Goal: Complete application form: Complete application form

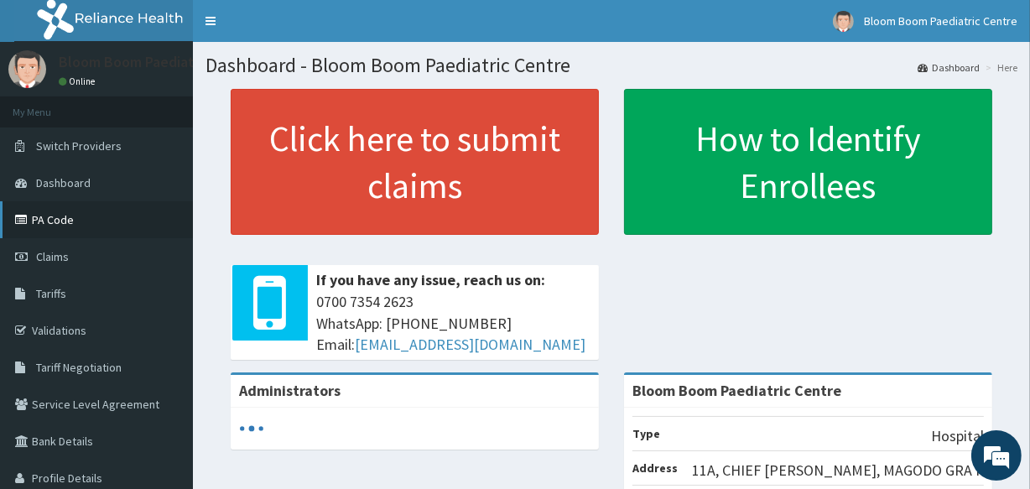
click at [34, 236] on link "PA Code" at bounding box center [96, 219] width 193 height 37
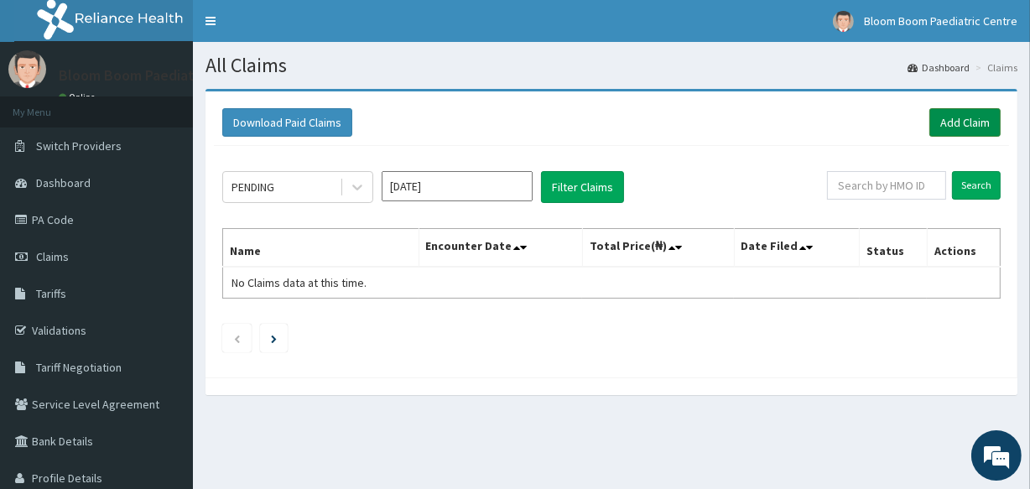
click at [976, 121] on link "Add Claim" at bounding box center [964, 122] width 71 height 29
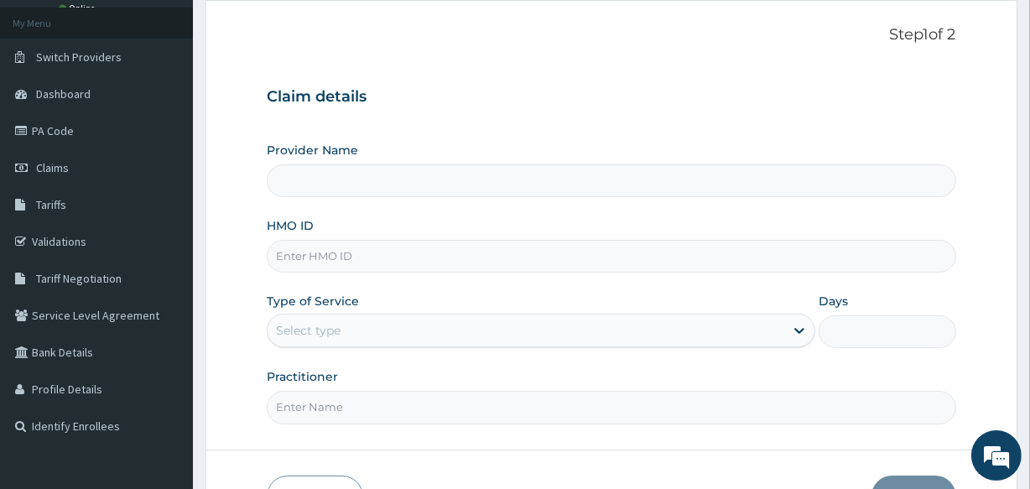
scroll to position [111, 0]
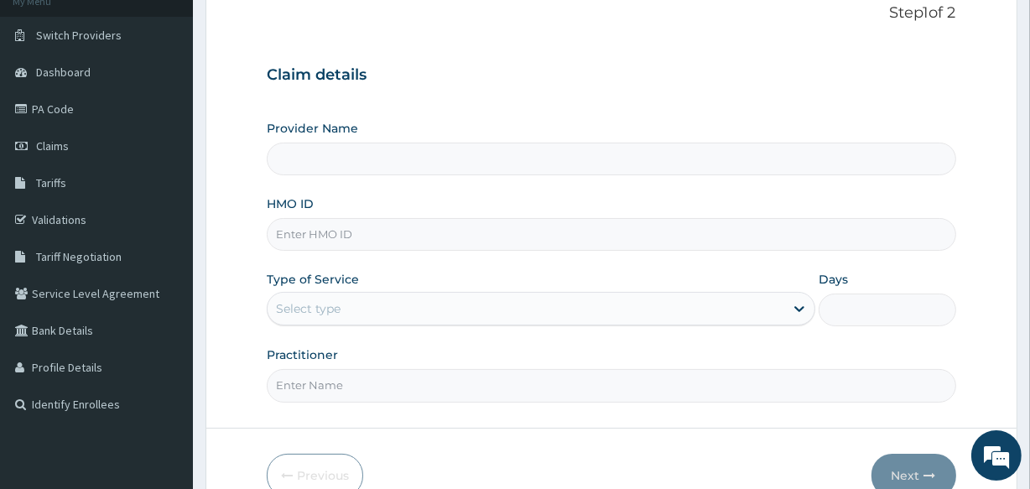
type input "Bloom Boom Paediatric Centre"
click at [344, 231] on input "HMO ID" at bounding box center [611, 234] width 689 height 33
click at [282, 218] on input "HMO ID" at bounding box center [611, 234] width 689 height 33
type input "BPN/10162/E"
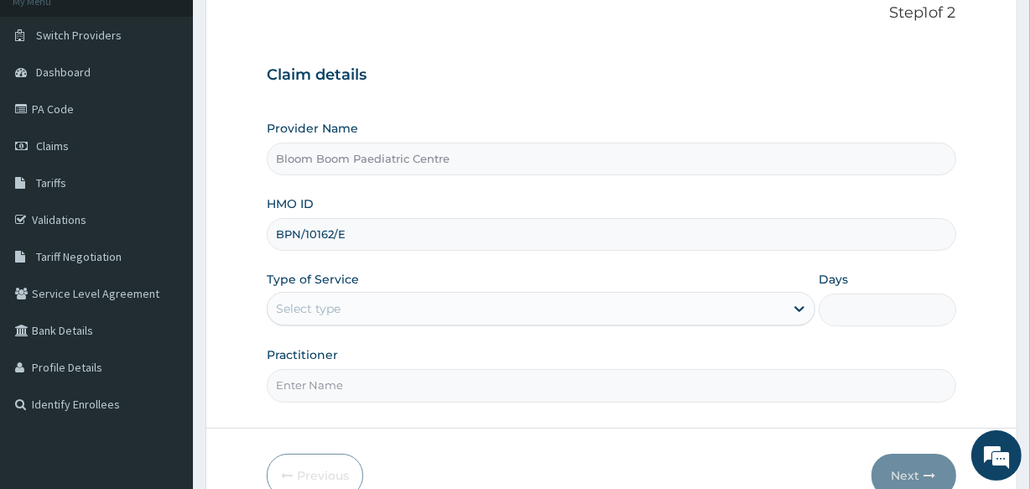
click at [325, 316] on div "Select type" at bounding box center [526, 308] width 517 height 27
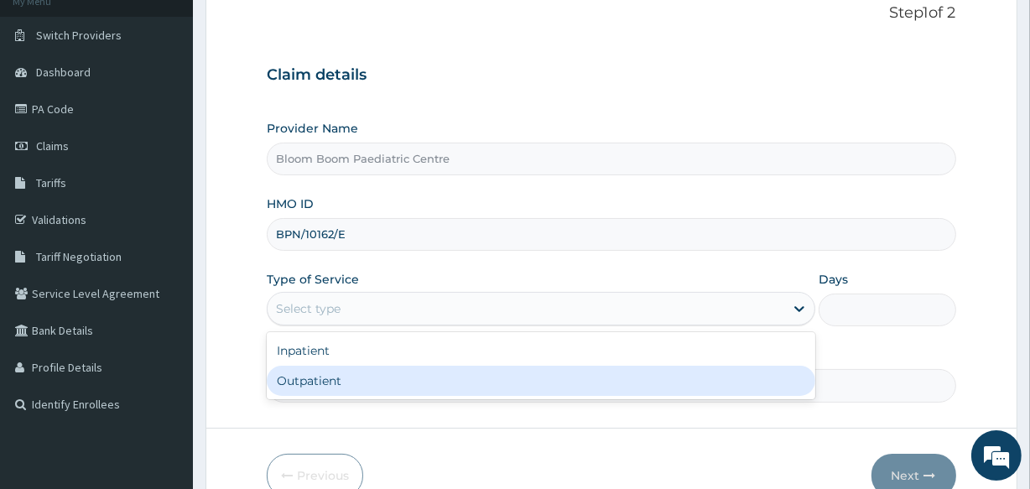
click at [325, 385] on div "Outpatient" at bounding box center [541, 381] width 549 height 30
type input "1"
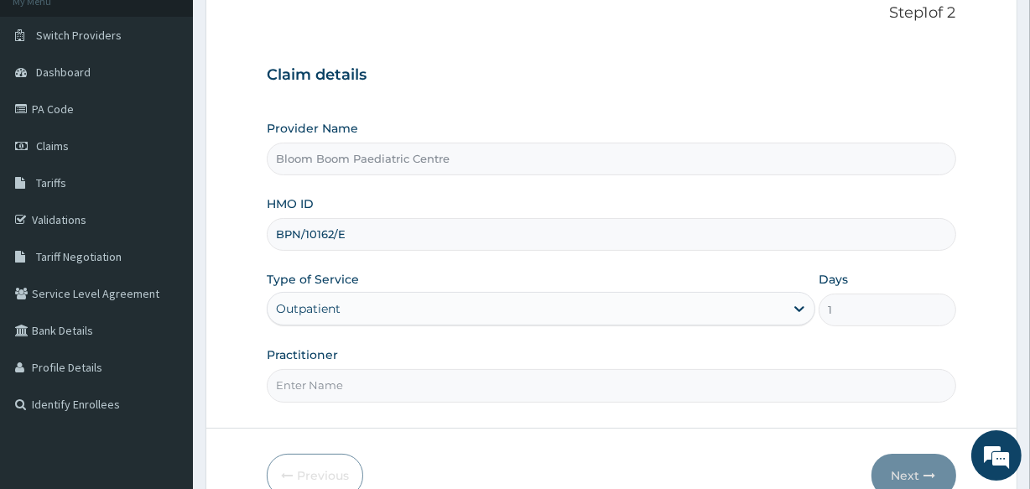
click at [325, 385] on input "Practitioner" at bounding box center [611, 385] width 689 height 33
type input "DR ONIMOTO"
click at [912, 465] on button "Next" at bounding box center [914, 476] width 85 height 44
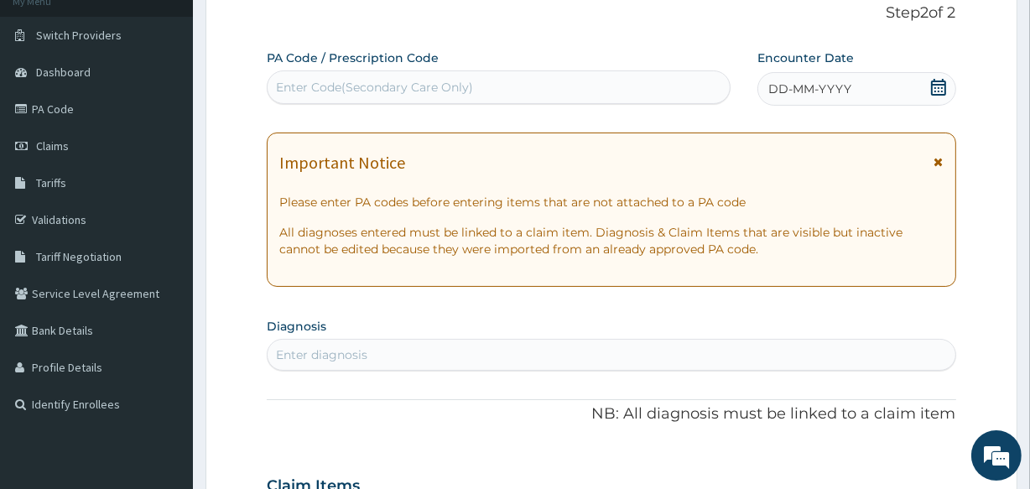
click at [420, 81] on div "Enter Code(Secondary Care Only)" at bounding box center [374, 87] width 197 height 17
type input "PA/279B96"
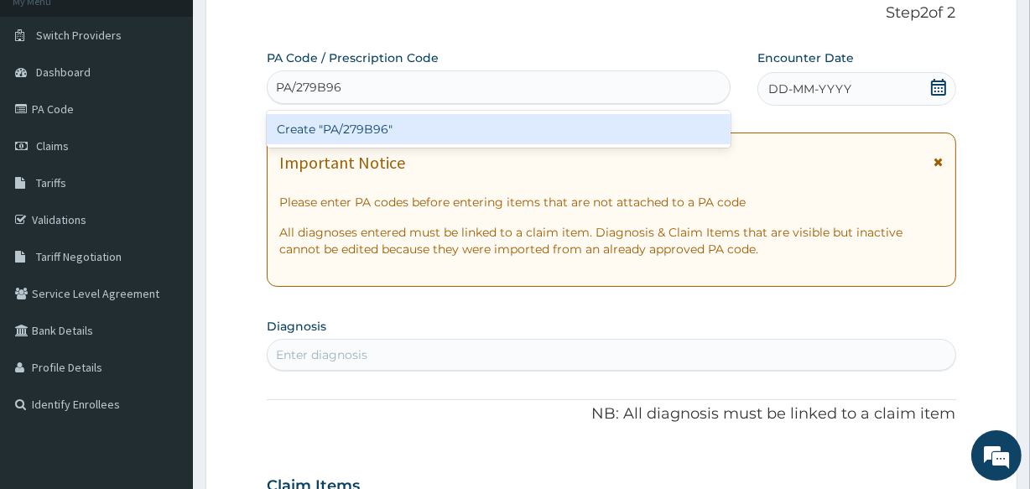
click at [429, 144] on div "Create "PA/279B96"" at bounding box center [498, 129] width 463 height 37
click at [429, 132] on div "Create "PA/279B96"" at bounding box center [498, 129] width 463 height 30
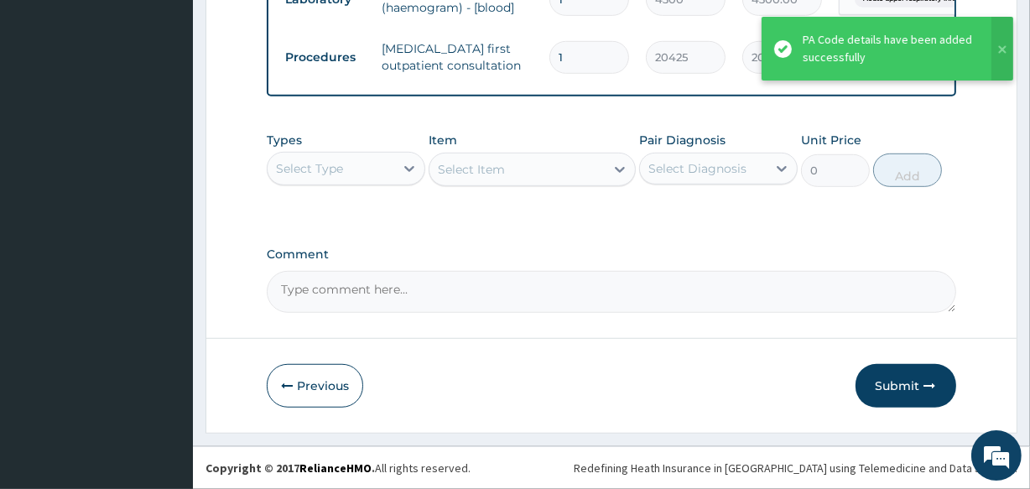
scroll to position [960, 0]
click at [913, 377] on button "Submit" at bounding box center [906, 386] width 101 height 44
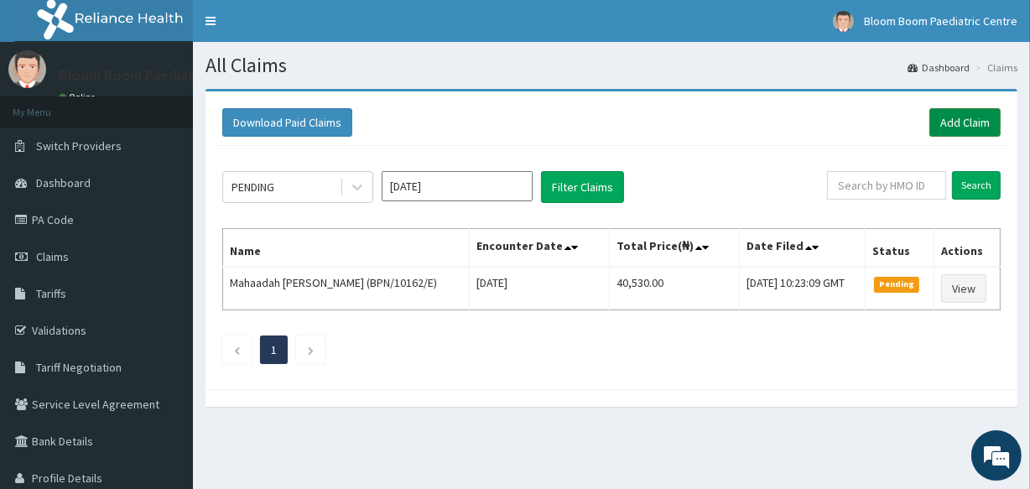
click at [957, 132] on link "Add Claim" at bounding box center [964, 122] width 71 height 29
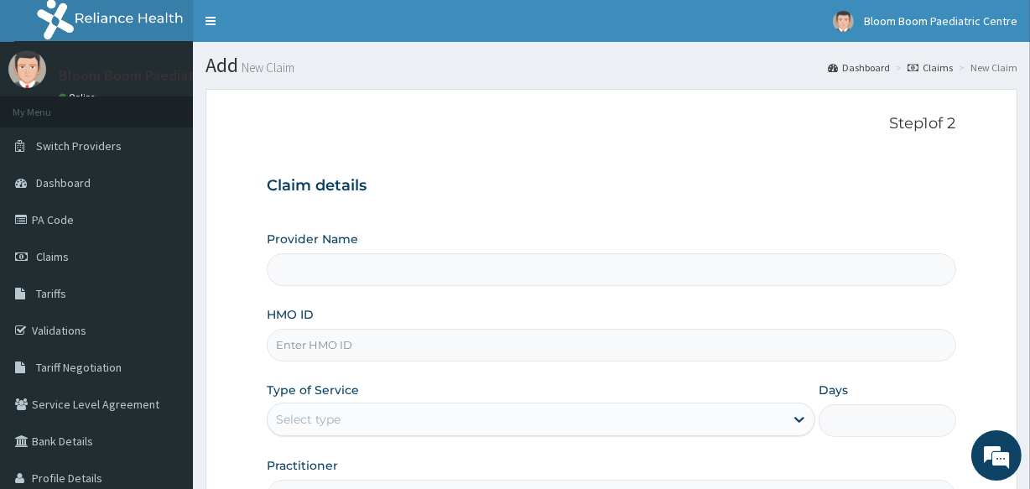
click at [443, 347] on input "HMO ID" at bounding box center [611, 345] width 689 height 33
type input "Bloom Boom Paediatric Centre"
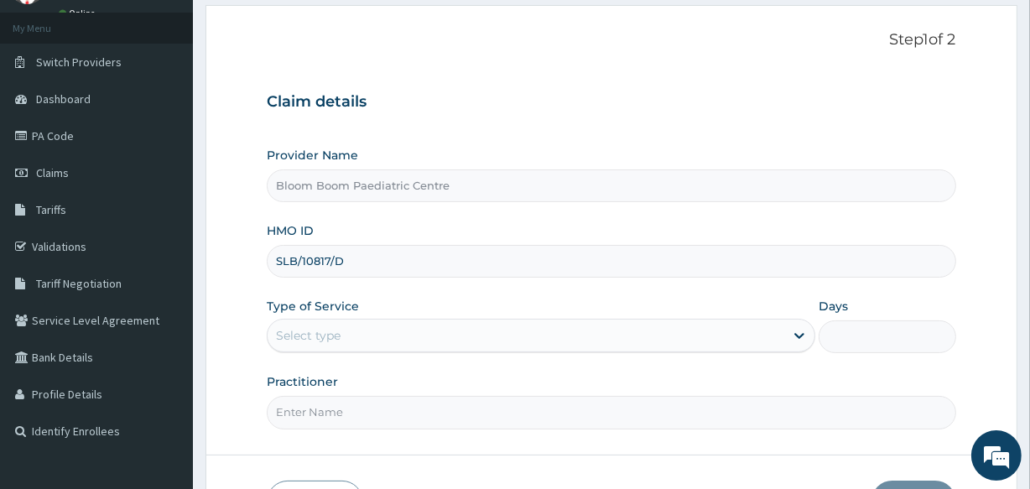
scroll to position [113, 0]
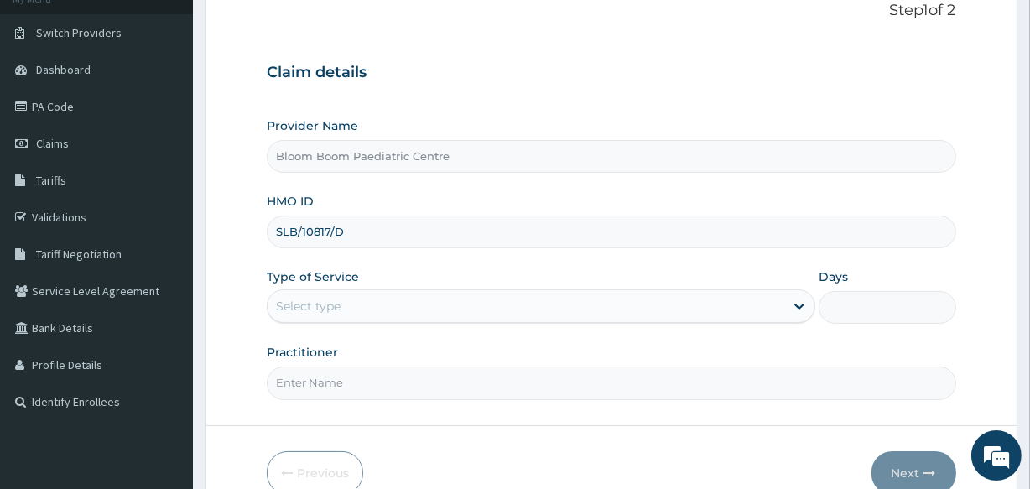
type input "SLB/10817/D"
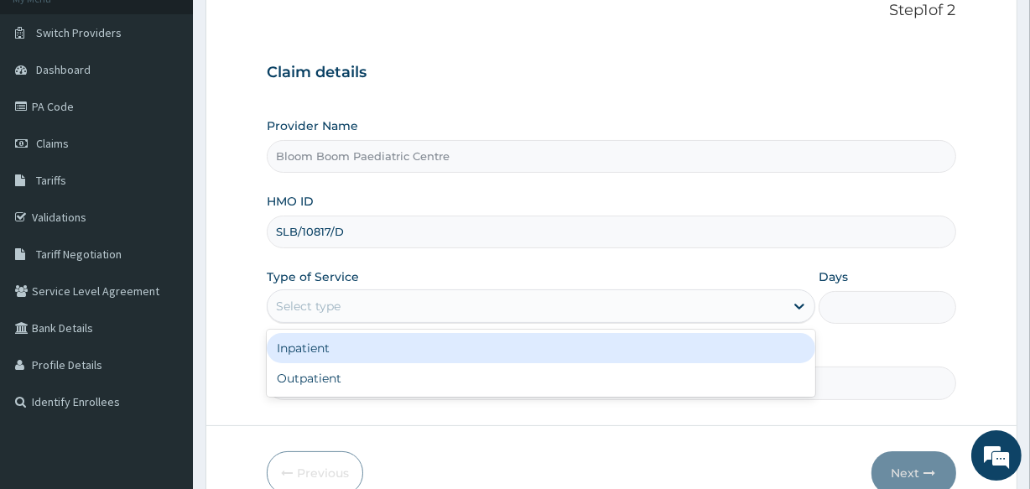
click at [440, 319] on div "Select type" at bounding box center [526, 306] width 517 height 27
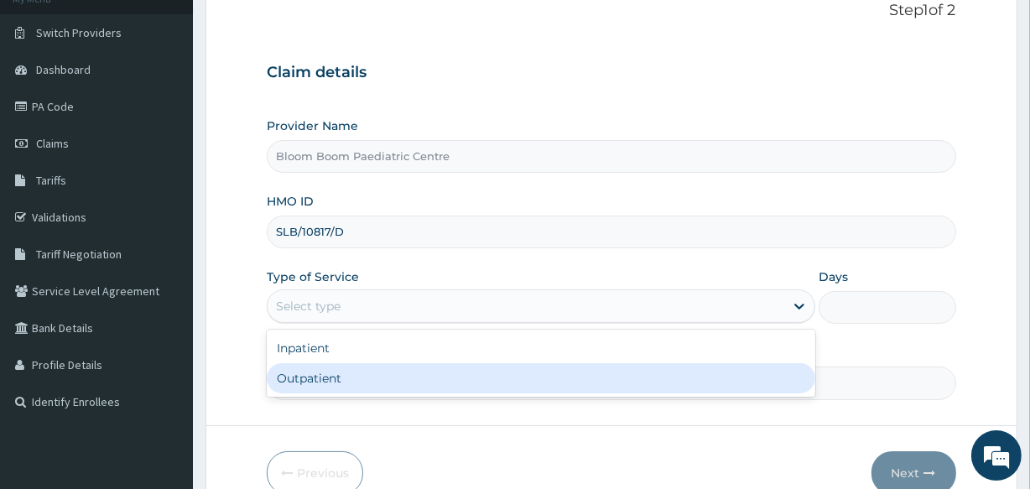
click at [434, 377] on div "Outpatient" at bounding box center [541, 378] width 549 height 30
type input "1"
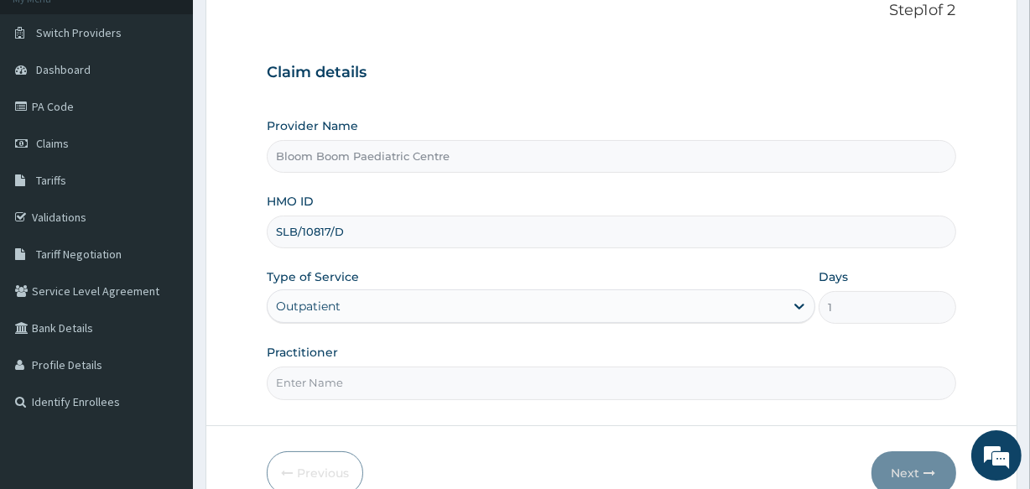
click at [434, 377] on input "Practitioner" at bounding box center [611, 383] width 689 height 33
type input "DR ONIMOTO"
click at [917, 466] on button "Next" at bounding box center [914, 473] width 85 height 44
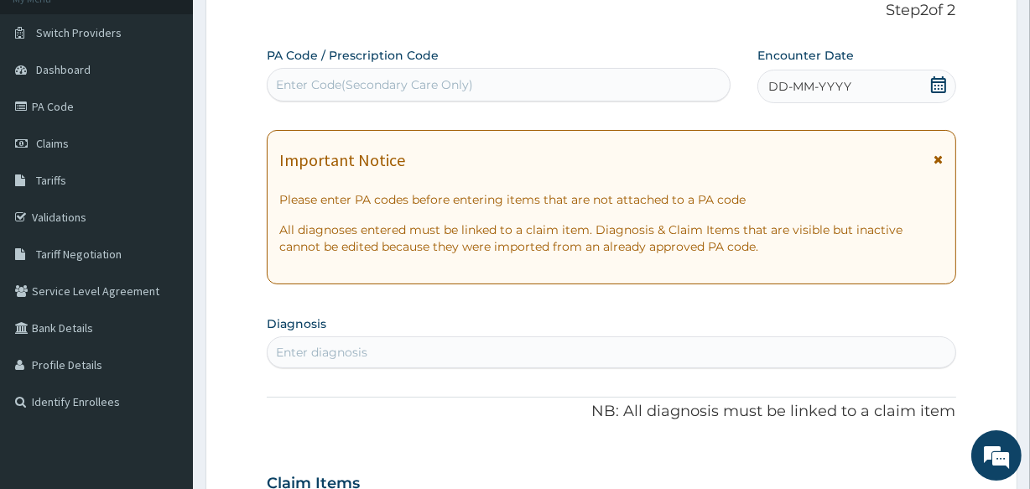
click at [536, 84] on div "Enter Code(Secondary Care Only)" at bounding box center [498, 84] width 461 height 27
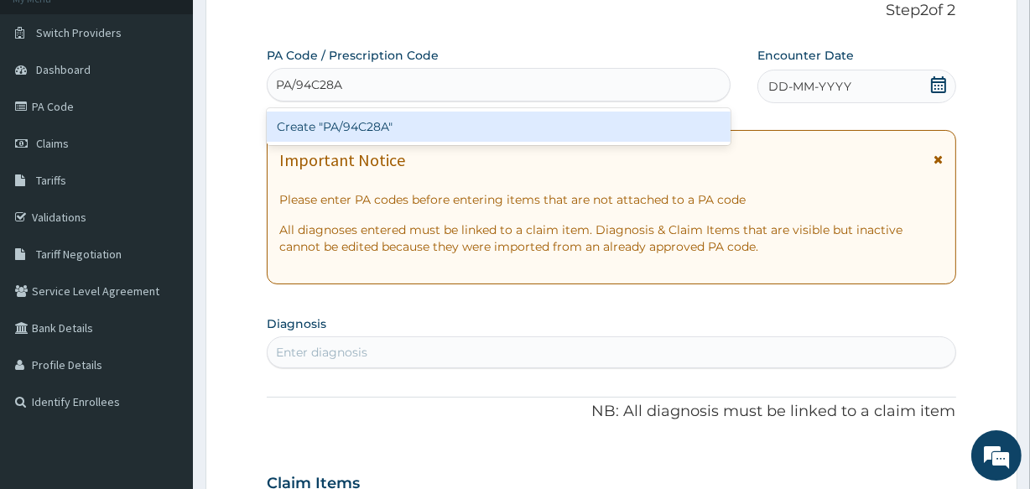
type input "PA/94C28A"
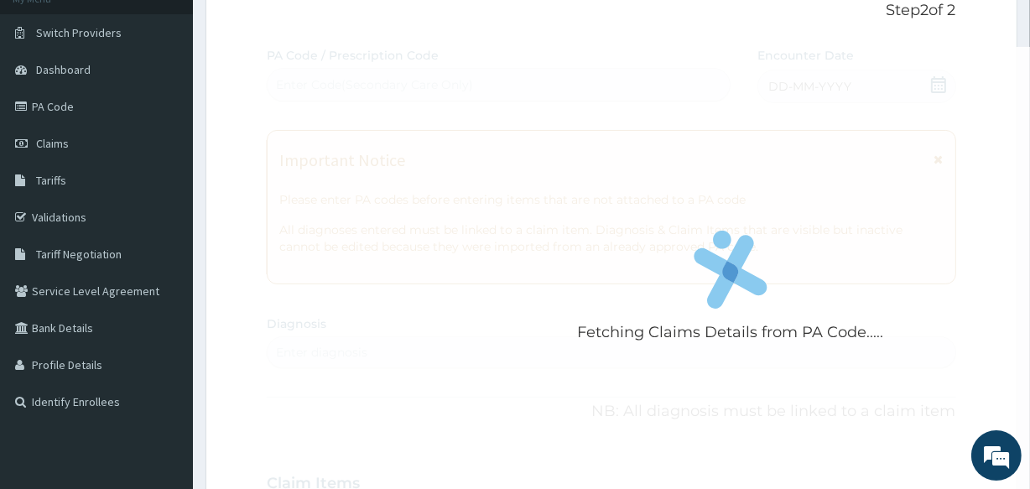
drag, startPoint x: 669, startPoint y: 101, endPoint x: 669, endPoint y: 121, distance: 19.3
click at [669, 121] on div "Fetching Claims Details from PA Code..... PA Code / Prescription Code Enter Cod…" at bounding box center [611, 481] width 689 height 868
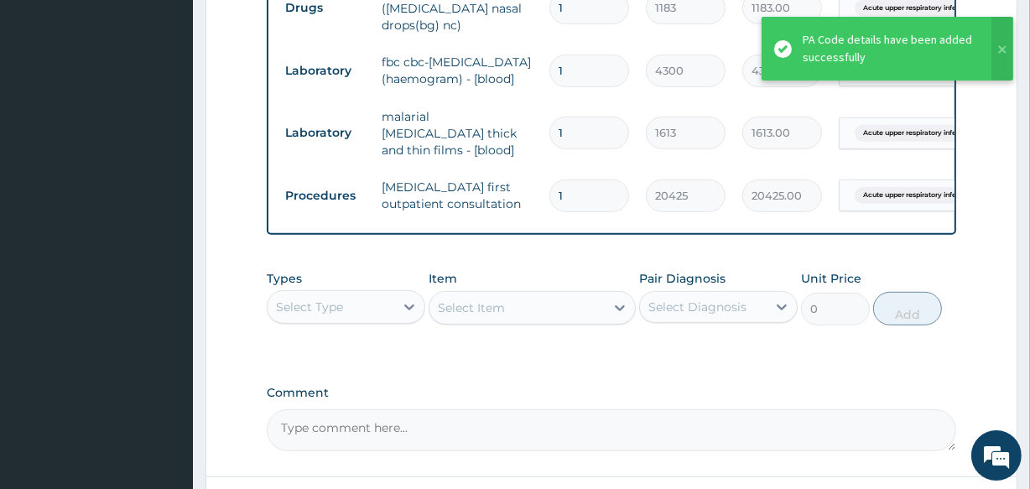
scroll to position [844, 0]
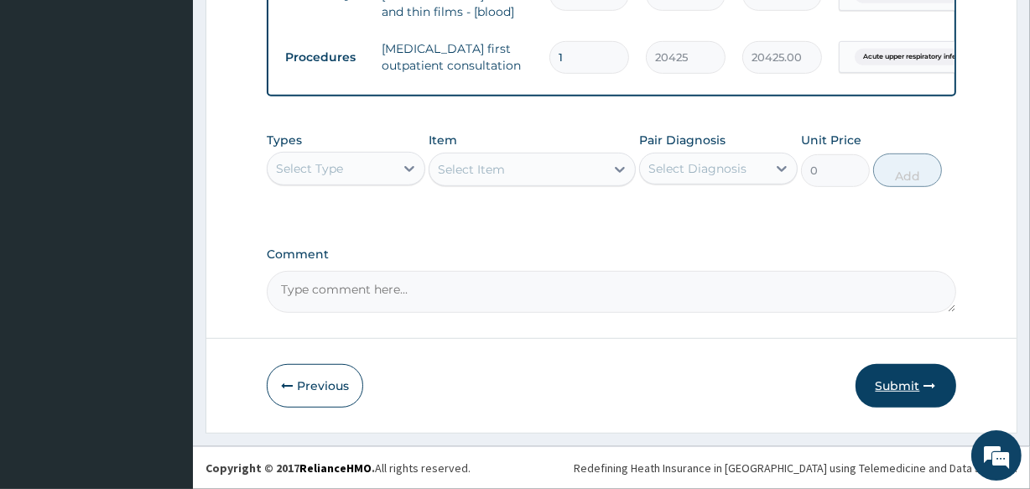
click at [905, 391] on button "Submit" at bounding box center [906, 386] width 101 height 44
